Goal: Check status: Check status

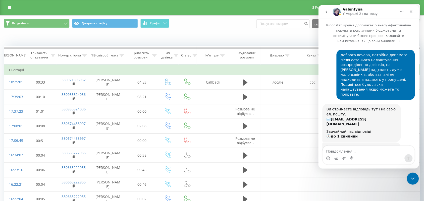
scroll to position [254, 0]
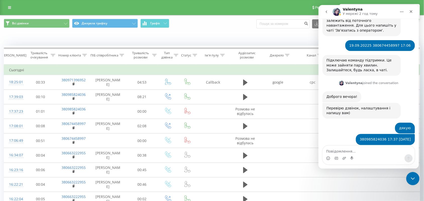
click at [411, 178] on icon "Закрити програму для спілкування Intercom" at bounding box center [412, 178] width 4 height 2
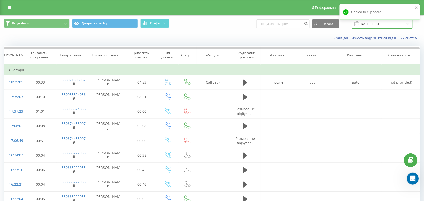
click at [367, 25] on input "19.09.2025 - 19.09.2025" at bounding box center [382, 24] width 61 height 10
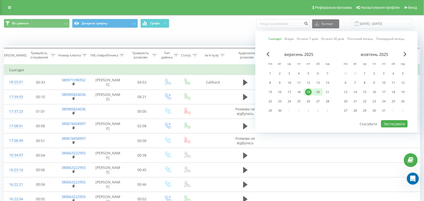
click at [318, 90] on div "20" at bounding box center [318, 92] width 7 height 7
click at [399, 120] on button "Застосувати" at bounding box center [394, 123] width 27 height 7
type input "[DATE] - [DATE]"
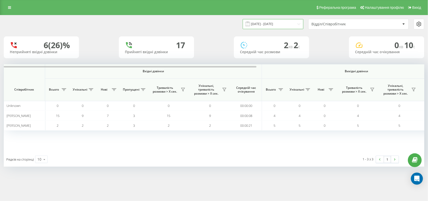
click at [275, 24] on input "[DATE] - [DATE]" at bounding box center [273, 24] width 61 height 10
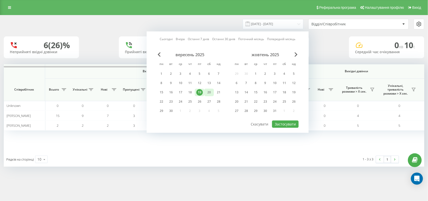
click at [209, 89] on div "20" at bounding box center [209, 92] width 7 height 7
click at [285, 120] on button "Застосувати" at bounding box center [285, 123] width 27 height 7
type input "[DATE] - [DATE]"
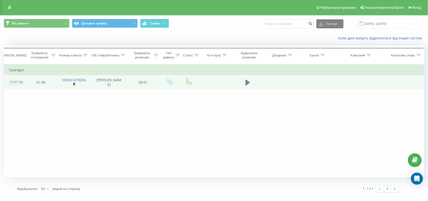
click at [245, 83] on button at bounding box center [248, 83] width 8 height 8
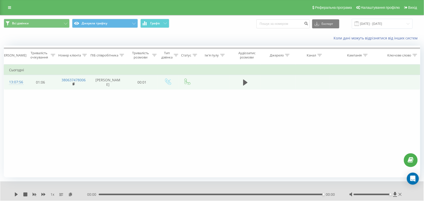
drag, startPoint x: 371, startPoint y: 194, endPoint x: 391, endPoint y: 199, distance: 20.8
click at [391, 199] on div "1 x 00:00 00:00 00:00" at bounding box center [211, 190] width 423 height 19
click at [74, 82] on icon at bounding box center [74, 84] width 3 height 4
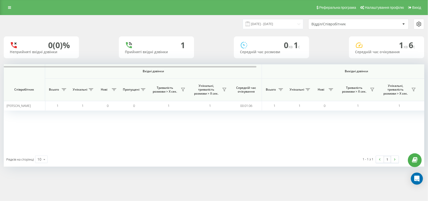
click at [38, 128] on div "Вхідні дзвінки Вихідні дзвінки Всі дзвінки Співробітник Всього Унікальні Нові П…" at bounding box center [214, 108] width 421 height 88
